Goal: Transaction & Acquisition: Obtain resource

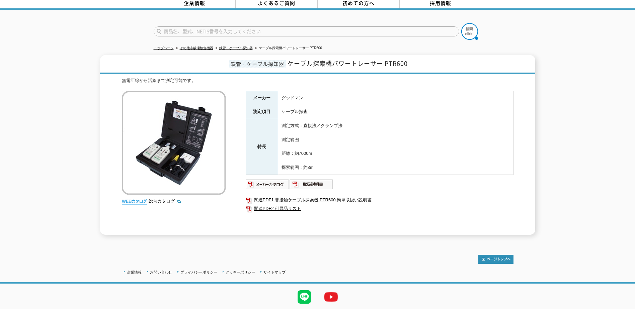
scroll to position [50, 0]
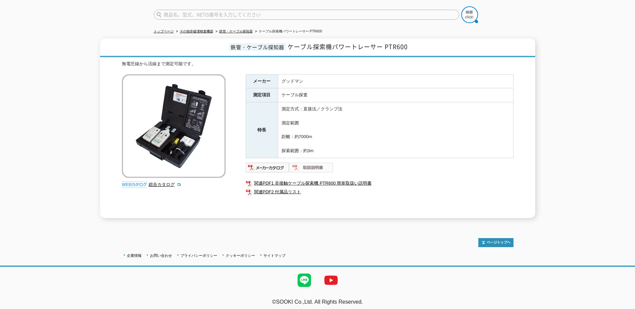
click at [317, 164] on img at bounding box center [311, 167] width 44 height 11
click at [43, 81] on div "鉄管・ケーブル探知器 ケーブル探索機パワートレーサー PTR600 無電圧線から活線まで測定可能です。 総合カタログ メーカー グッドマン 測定項目 ケーブル…" at bounding box center [317, 128] width 635 height 180
click at [355, 181] on link "関連PDF1 非接触ケーブル探索機 PTR600 簡単取扱い説明書" at bounding box center [380, 183] width 268 height 9
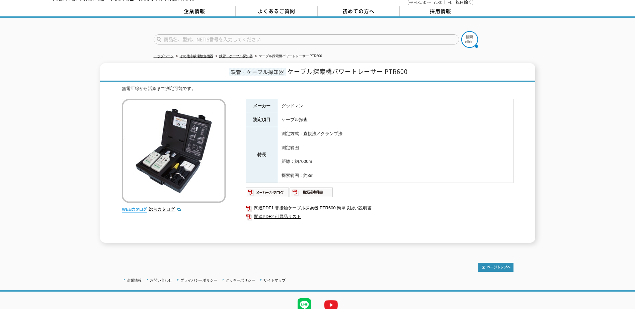
scroll to position [0, 0]
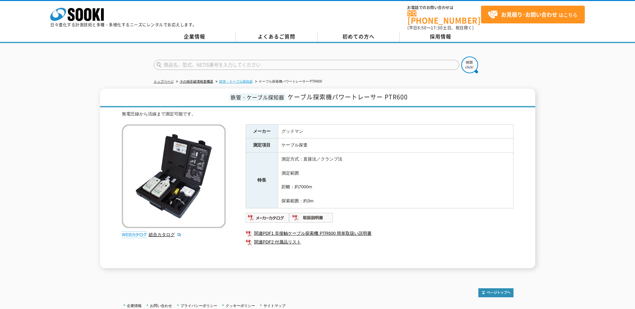
click at [239, 80] on link "鉄管・ケーブル探知器" at bounding box center [235, 82] width 33 height 4
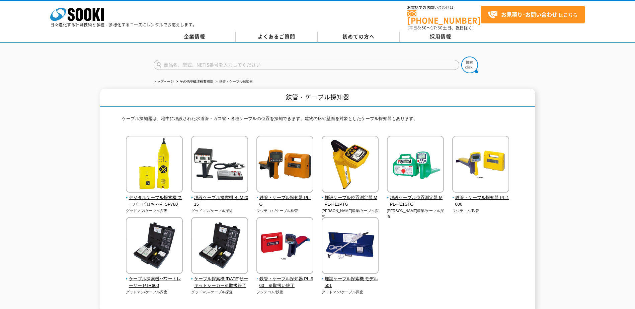
scroll to position [33, 0]
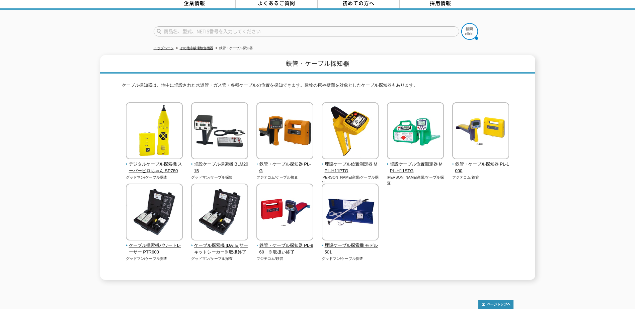
click at [566, 130] on div "鉄管・ケーブル探知器 ケーブル探知器は、地中に埋設された水道管・ガス管・各種ケーブルの位置を探知できます。建物の床や壁面を対象としたケーブル探知器もあります。…" at bounding box center [317, 167] width 635 height 225
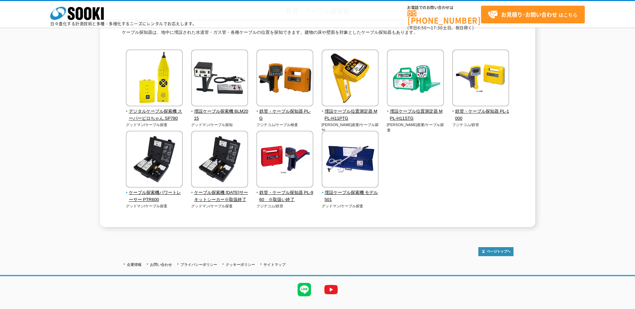
scroll to position [69, 0]
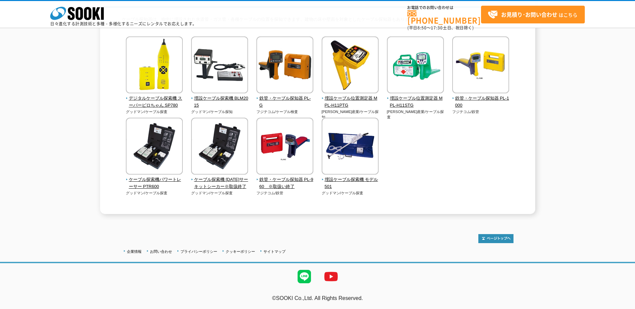
click at [566, 130] on div "鉄管・ケーブル探知器 ケーブル探知器は、地中に埋設された水道管・ガス管・各種ケーブルの位置を探知できます。建物の床や壁面を対象としたケーブル探知器もあります。…" at bounding box center [317, 102] width 635 height 225
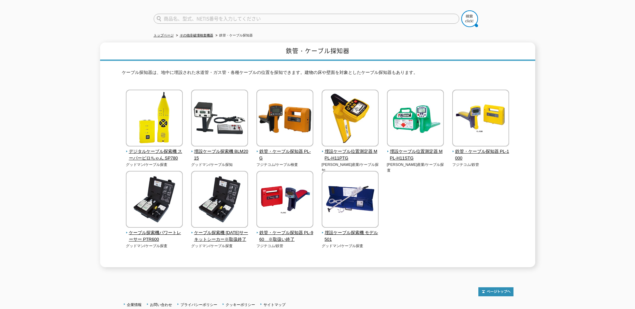
scroll to position [35, 0]
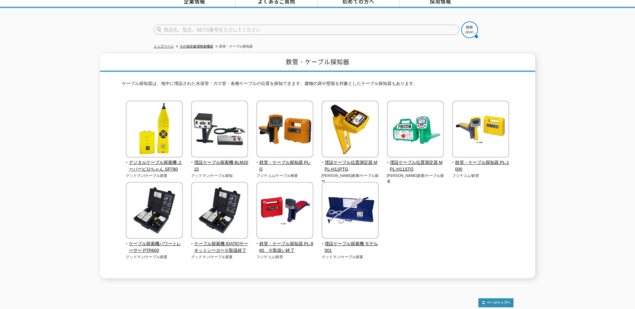
click at [90, 186] on div "鉄管・ケーブル探知器 ケーブル探知器は、地中に埋設された水道管・ガス管・各種ケーブルの位置を探知できます。建物の床や壁面を対象としたケーブル探知器もあります。…" at bounding box center [317, 166] width 635 height 225
click at [579, 173] on div "鉄管・ケーブル探知器 ケーブル探知器は、地中に埋設された水道管・ガス管・各種ケーブルの位置を探知できます。建物の床や壁面を対象としたケーブル探知器もあります。…" at bounding box center [317, 166] width 635 height 225
click at [161, 110] on img at bounding box center [154, 130] width 57 height 59
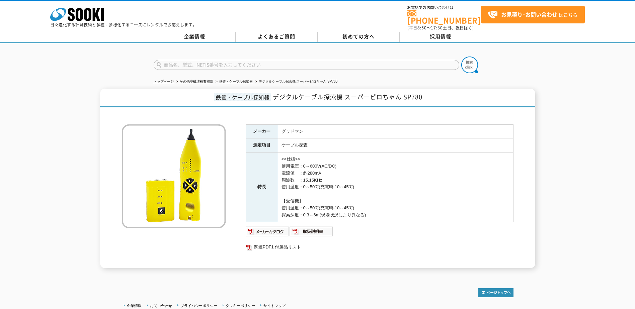
click at [561, 154] on div "鉄管・ケーブル探知器 デジタルケーブル探索機 スーパーピロちゃん SP780 メーカー グッドマン 測定項目 ケーブル探査 特長 <<仕様>> 使用電圧：0～…" at bounding box center [317, 179] width 635 height 180
click at [562, 154] on div "鉄管・ケーブル探知器 デジタルケーブル探索機 スーパーピロちゃん SP780 メーカー グッドマン 測定項目 ケーブル探査 特長 <<仕様>> 使用電圧：0～…" at bounding box center [317, 179] width 635 height 180
click at [575, 129] on div "鉄管・ケーブル探知器 デジタルケーブル探索機 スーパーピロちゃん SP780 メーカー グッドマン 測定項目 ケーブル探査 特長 <<仕様>> 使用電圧：0～…" at bounding box center [317, 179] width 635 height 180
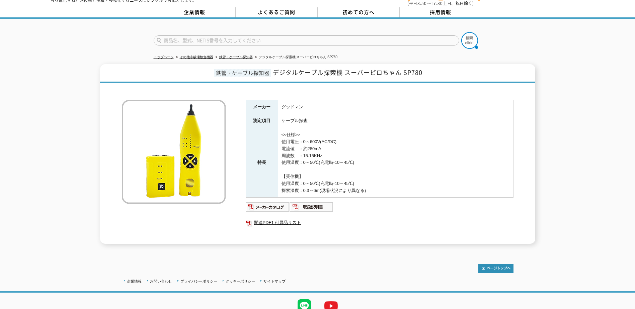
scroll to position [50, 0]
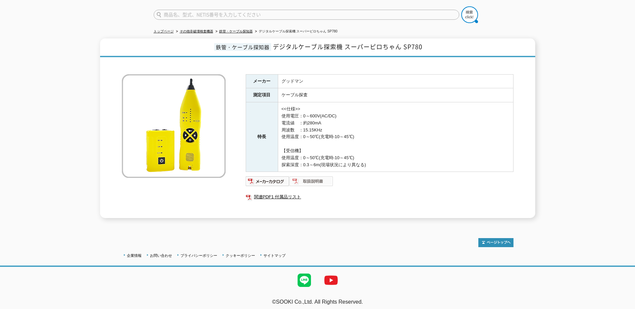
click at [318, 177] on img at bounding box center [311, 181] width 44 height 11
click at [578, 200] on div "鉄管・ケーブル探知器 デジタルケーブル探索機 スーパーピロちゃん SP780 メーカー グッドマン 測定項目 ケーブル探査 特長 <<仕様>> 使用電圧：0～…" at bounding box center [317, 128] width 635 height 180
click at [263, 179] on img at bounding box center [268, 181] width 44 height 11
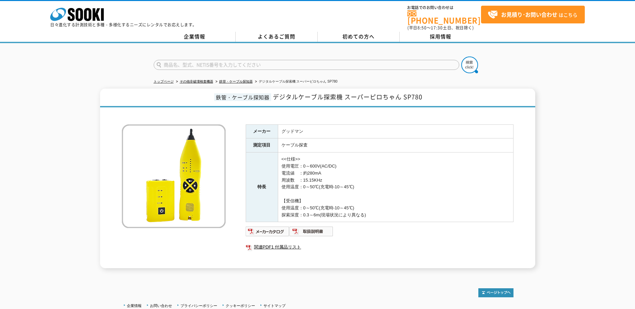
click at [563, 142] on div "鉄管・ケーブル探知器 デジタルケーブル探索機 スーパーピロちゃん SP780 メーカー グッドマン 測定項目 ケーブル探査 特長 <<仕様>> 使用電圧：0～…" at bounding box center [317, 179] width 635 height 180
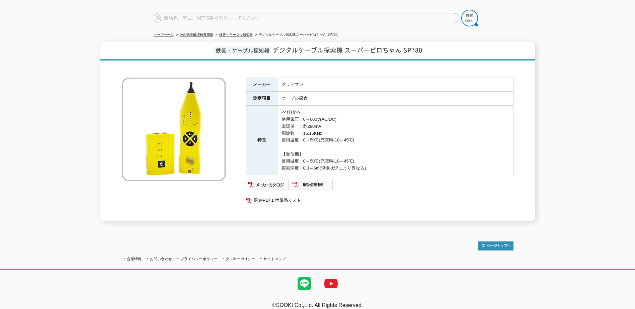
scroll to position [50, 0]
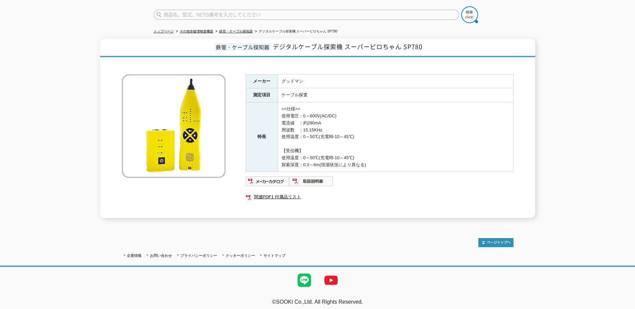
click at [468, 181] on ul at bounding box center [380, 181] width 268 height 11
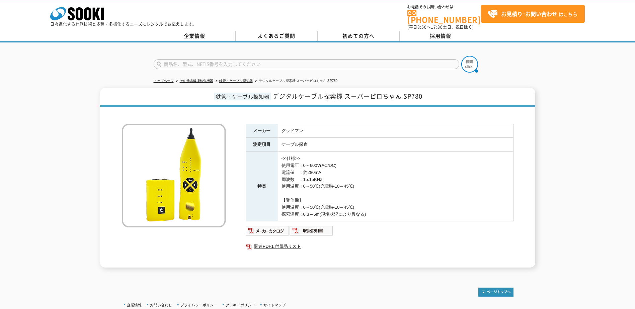
scroll to position [0, 0]
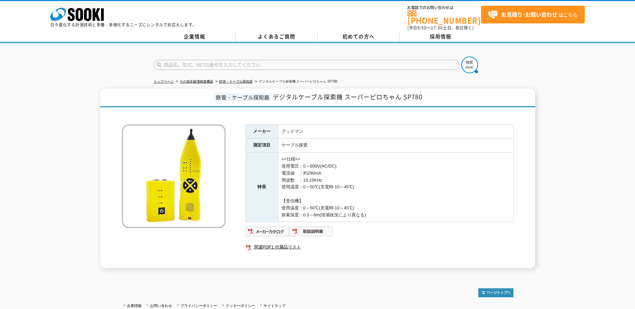
click at [571, 154] on div "鉄管・ケーブル探知器 デジタルケーブル探索機 スーパーピロちゃん SP780 メーカー グッドマン 測定項目 ケーブル探査 特長 <<仕様>> 使用電圧：0～…" at bounding box center [317, 179] width 635 height 180
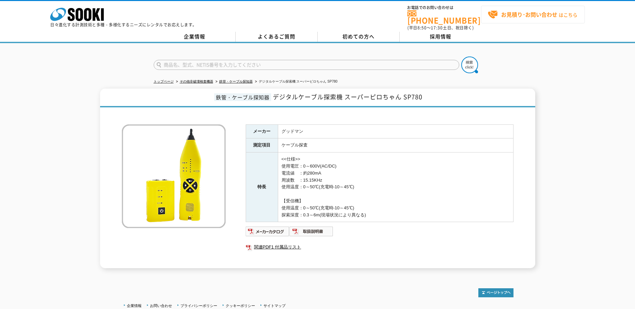
click at [531, 9] on link "お見積り･お問い合わせ はこちら" at bounding box center [533, 15] width 104 height 18
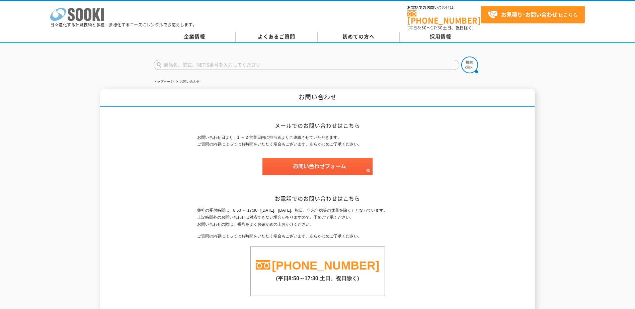
click at [73, 13] on icon "株式会社 ソーキ" at bounding box center [77, 14] width 54 height 13
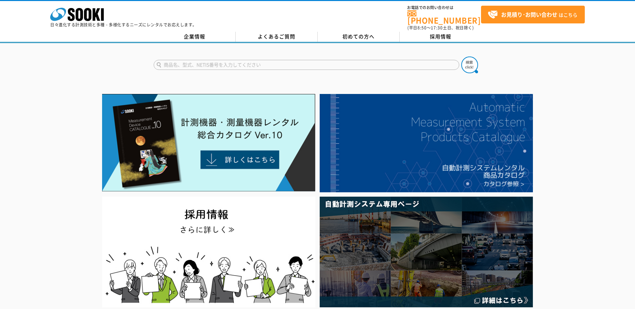
click at [593, 154] on div at bounding box center [317, 201] width 635 height 218
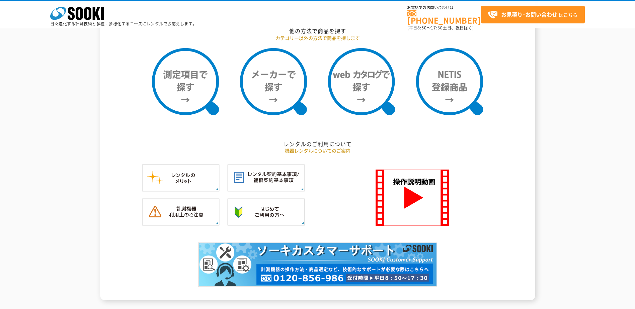
scroll to position [535, 0]
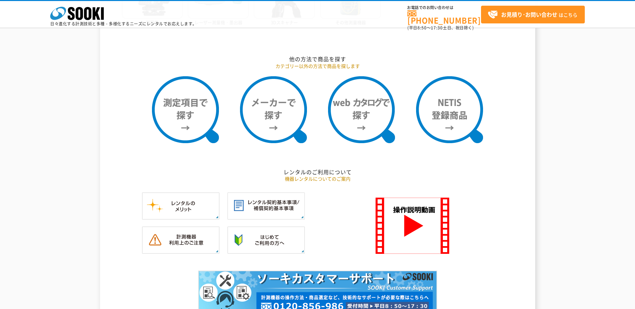
click at [575, 150] on div "測量機・測定器・計測器 レンタル商品を探す レンタル商品カテゴリーから探す 商品カテゴリーから商品を探します 音響・振動計測器 有害ガス検知器 水質測定器 粉…" at bounding box center [317, 44] width 635 height 568
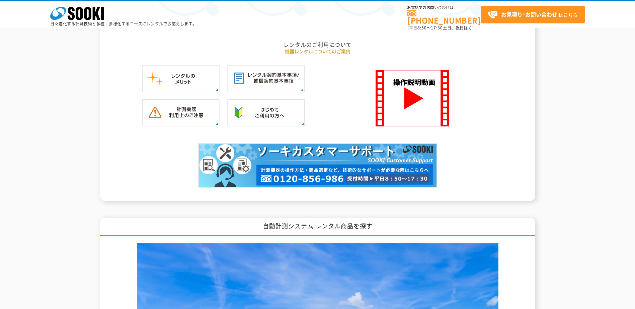
scroll to position [736, 0]
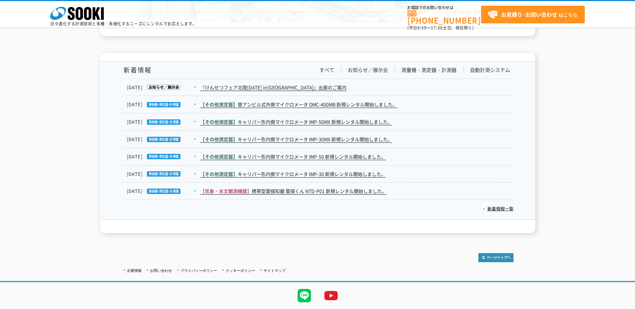
scroll to position [1094, 0]
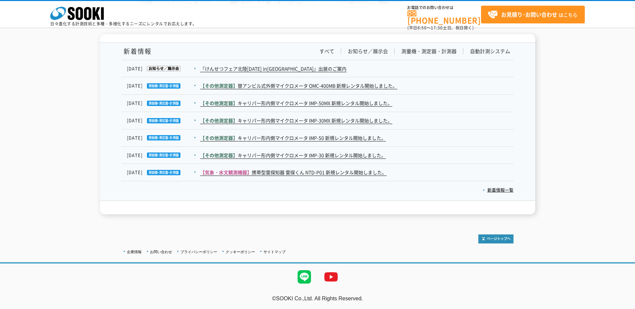
click at [575, 150] on div "新着情報 すべて お知らせ／展示会 測量機・測定器・計測器 自動計測システム 2025.09.29 『けんせつフェア北陸2025 in新潟』出展のご案内 20…" at bounding box center [317, 124] width 635 height 180
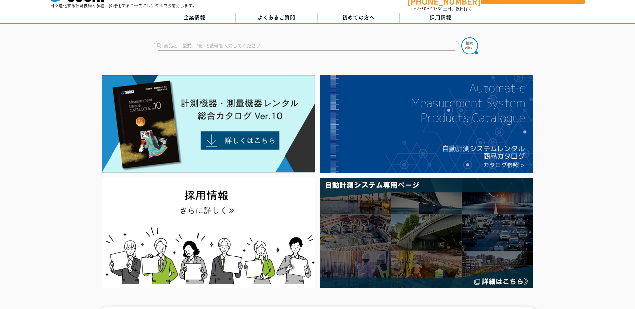
scroll to position [0, 0]
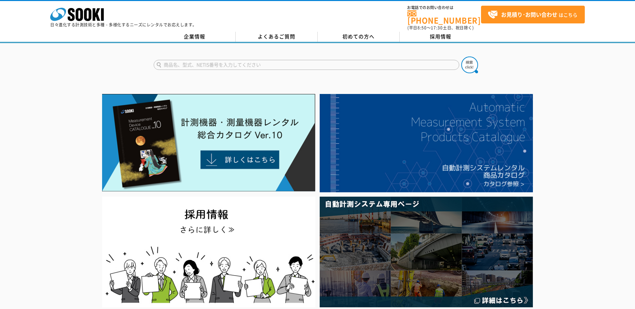
click at [173, 60] on input "text" at bounding box center [306, 65] width 305 height 10
paste input "スーパーピロちゃん SP780"
type input "スーパーピロちゃん SP780"
click at [461, 57] on button at bounding box center [469, 65] width 17 height 17
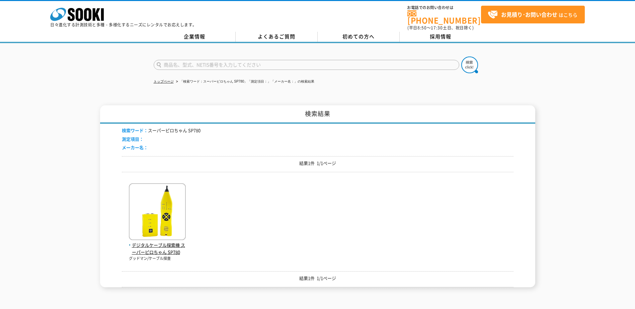
click at [57, 115] on div "検索結果 検索ワード： スーパーピロちゃん SP780 測定項目： メーカー名： 結果1件 1/1ページ デジタルケーブル探索機 スーパーピロちゃん SP78…" at bounding box center [317, 196] width 635 height 182
click at [143, 203] on img at bounding box center [157, 212] width 57 height 59
